Goal: Task Accomplishment & Management: Manage account settings

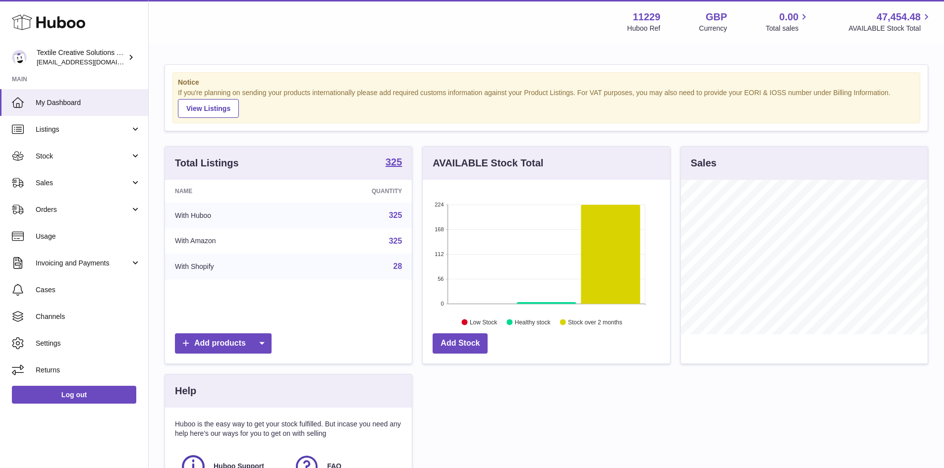
scroll to position [155, 247]
click at [52, 191] on link "Sales" at bounding box center [74, 182] width 148 height 27
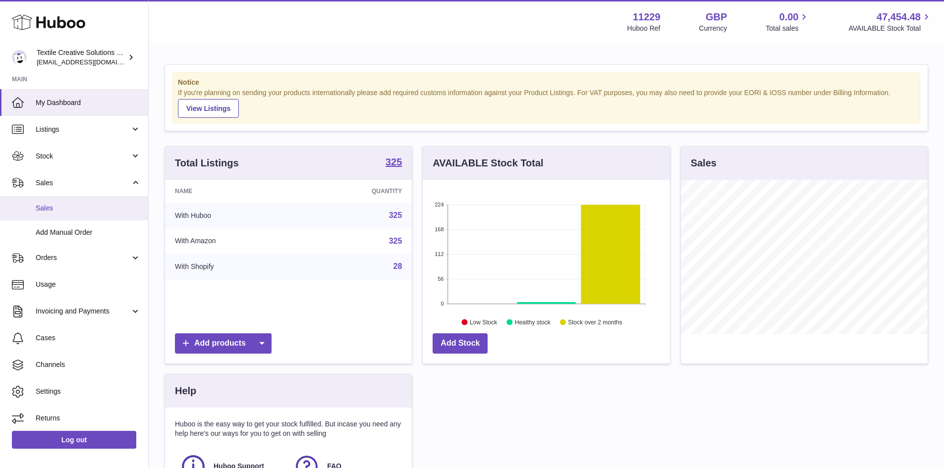
click at [50, 209] on span "Sales" at bounding box center [88, 208] width 105 height 9
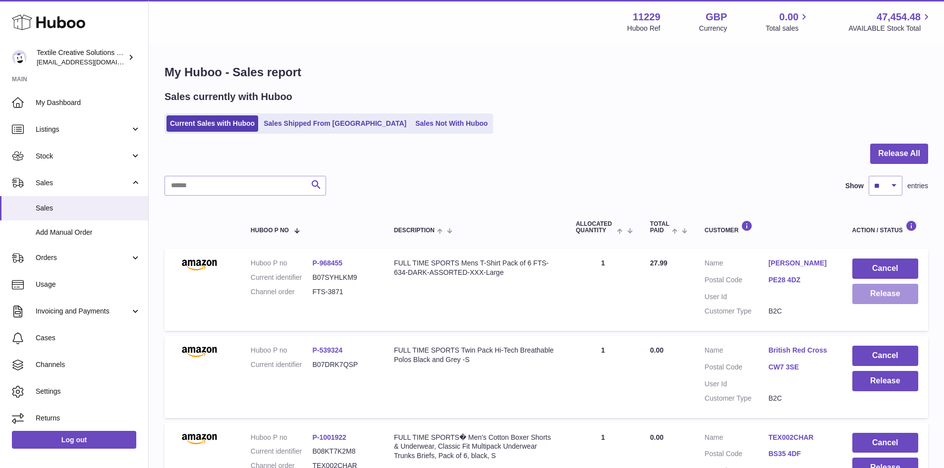
click at [897, 291] on button "Release" at bounding box center [885, 294] width 66 height 20
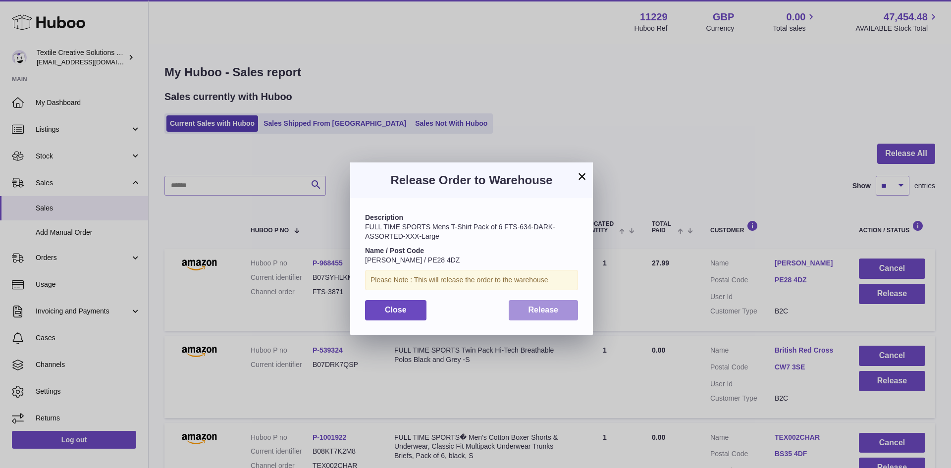
click at [557, 318] on button "Release" at bounding box center [544, 310] width 70 height 20
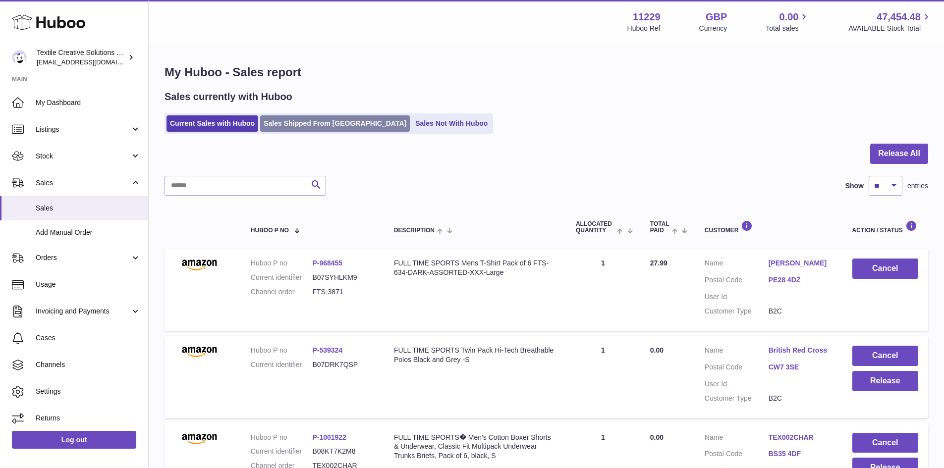
click at [343, 122] on link "Sales Shipped From Huboo" at bounding box center [335, 123] width 150 height 16
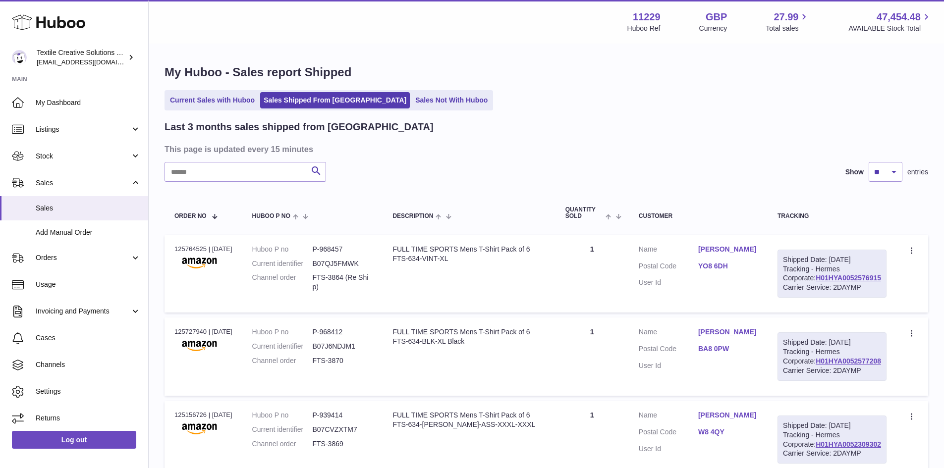
click at [739, 265] on link "YO8 6DH" at bounding box center [727, 266] width 59 height 9
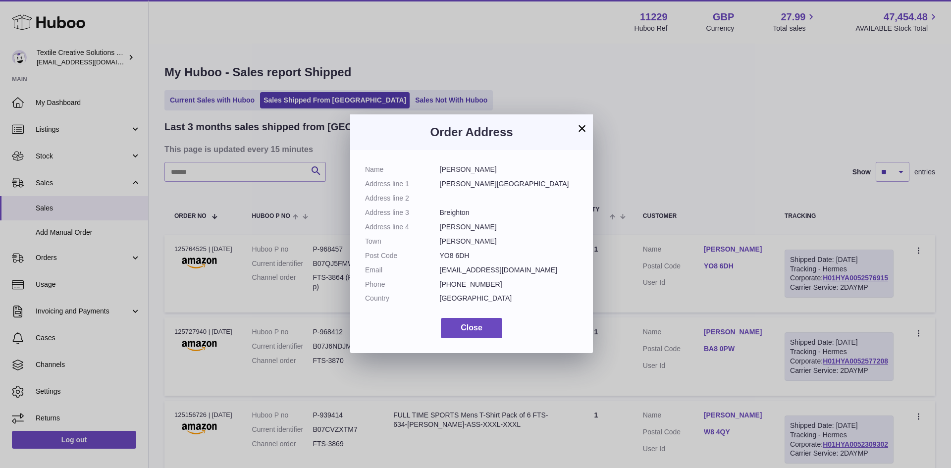
drag, startPoint x: 471, startPoint y: 254, endPoint x: 437, endPoint y: 257, distance: 33.3
click at [437, 257] on dl "Name [PERSON_NAME] Address line 1 [PERSON_NAME][GEOGRAPHIC_DATA] Address line 2…" at bounding box center [471, 236] width 213 height 143
copy dl "YO8 6DH"
click at [581, 126] on button "×" at bounding box center [582, 128] width 12 height 12
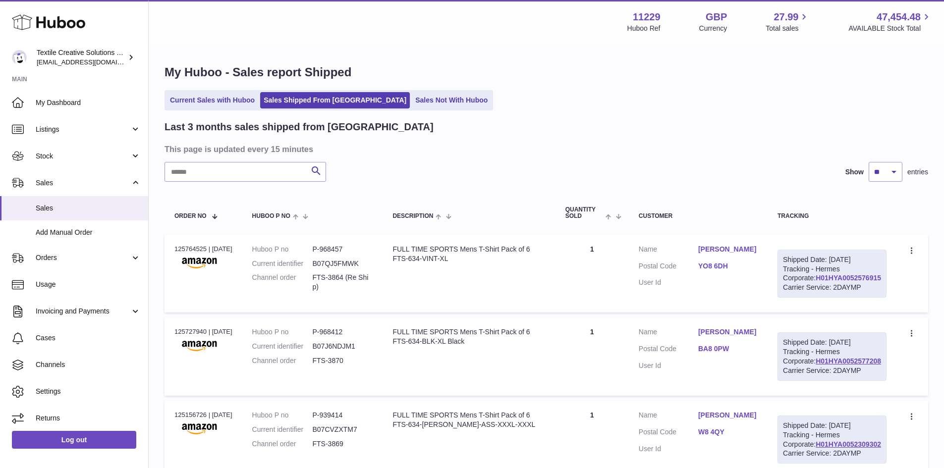
click at [845, 282] on link "H01HYA0052576915" at bounding box center [847, 278] width 65 height 8
